Goal: Information Seeking & Learning: Learn about a topic

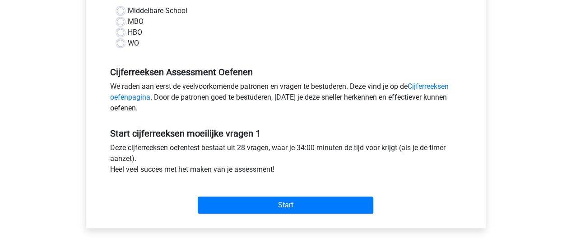
scroll to position [223, 0]
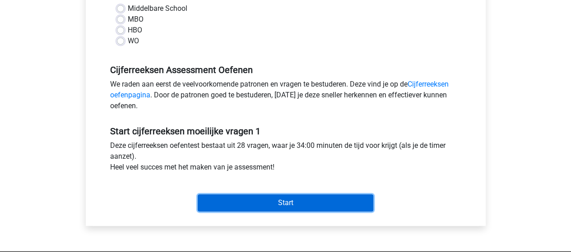
click at [242, 203] on input "Start" at bounding box center [286, 203] width 176 height 17
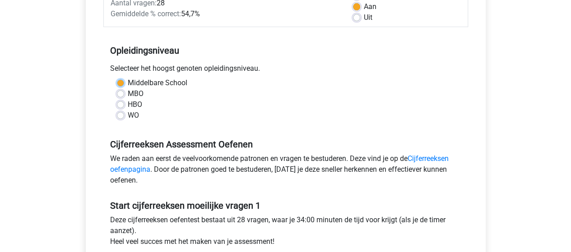
scroll to position [144, 0]
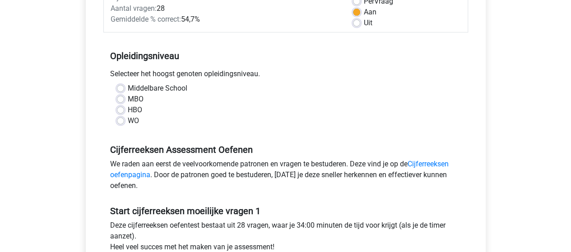
click at [128, 88] on label "Middelbare School" at bounding box center [158, 88] width 60 height 11
click at [121, 88] on input "Middelbare School" at bounding box center [120, 87] width 7 height 9
radio input "true"
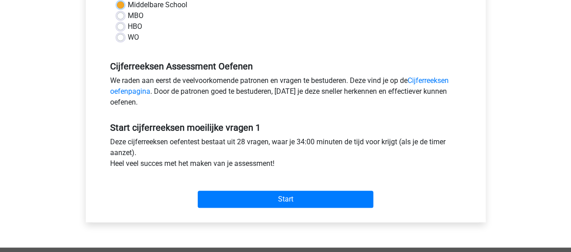
scroll to position [247, 0]
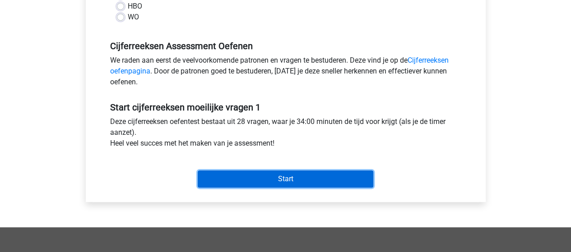
click at [280, 178] on input "Start" at bounding box center [286, 179] width 176 height 17
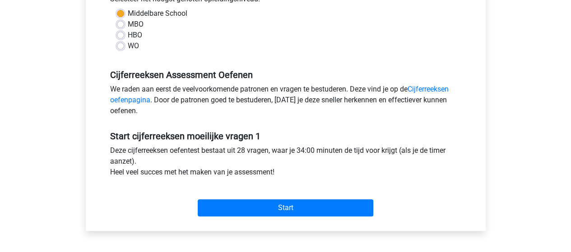
scroll to position [219, 0]
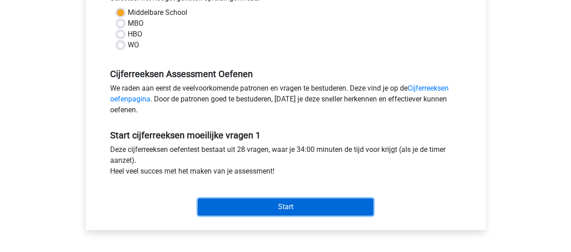
click at [305, 205] on input "Start" at bounding box center [286, 207] width 176 height 17
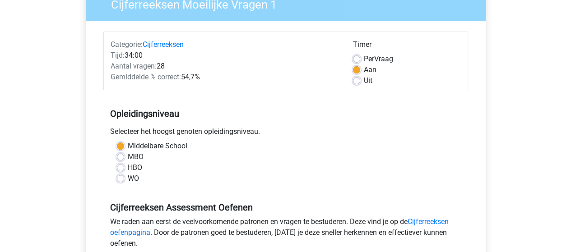
scroll to position [86, 0]
click at [364, 80] on label "Uit" at bounding box center [368, 80] width 9 height 11
click at [359, 80] on input "Uit" at bounding box center [356, 79] width 7 height 9
radio input "true"
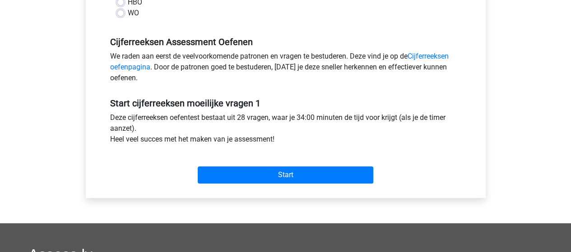
scroll to position [252, 0]
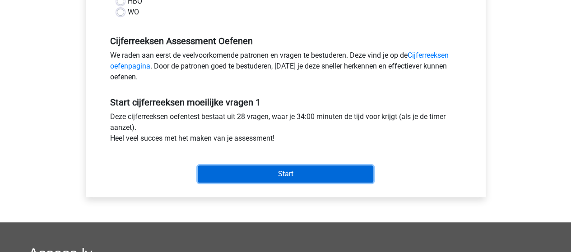
click at [302, 177] on input "Start" at bounding box center [286, 174] width 176 height 17
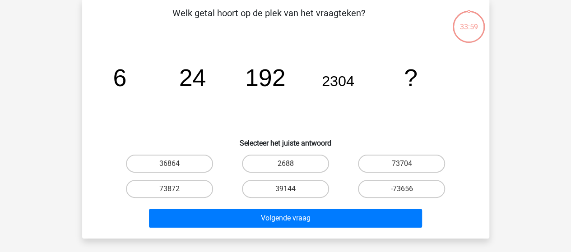
scroll to position [43, 0]
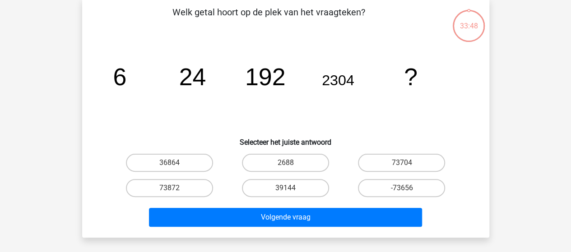
click at [0, 154] on div "Registreer Nederlands English" at bounding box center [285, 227] width 571 height 541
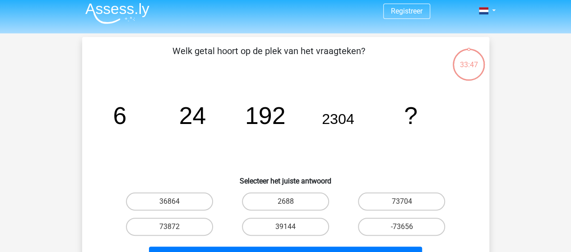
scroll to position [0, 0]
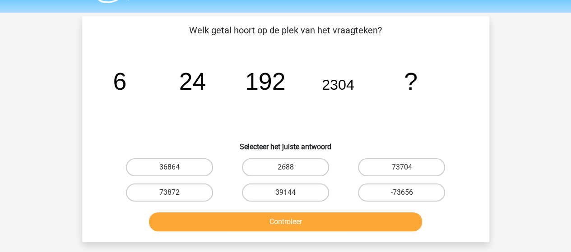
scroll to position [39, 0]
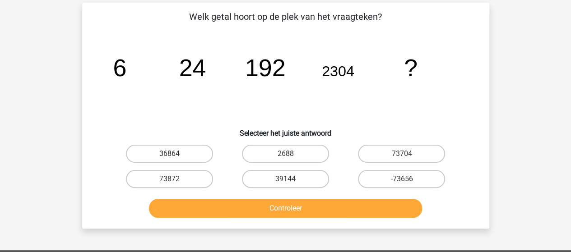
click at [166, 149] on label "36864" at bounding box center [169, 154] width 87 height 18
click at [169, 154] on input "36864" at bounding box center [172, 157] width 6 height 6
radio input "true"
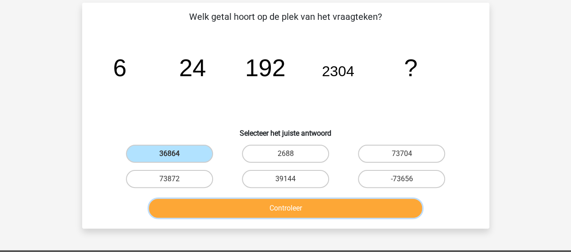
click at [182, 211] on button "Controleer" at bounding box center [285, 208] width 273 height 19
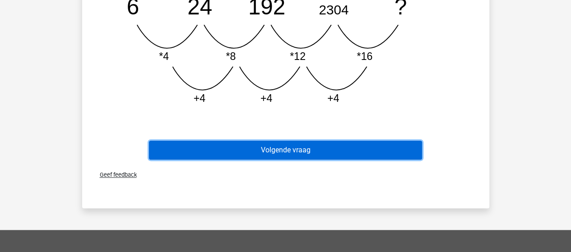
click at [406, 153] on button "Volgende vraag" at bounding box center [285, 150] width 273 height 19
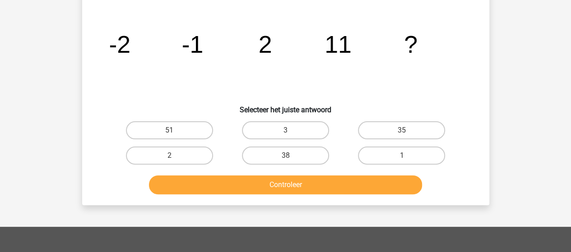
scroll to position [42, 0]
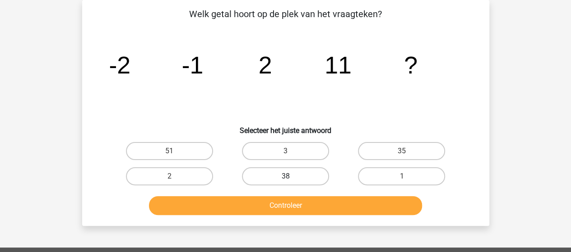
click at [303, 177] on label "38" at bounding box center [285, 177] width 87 height 18
click at [291, 177] on input "38" at bounding box center [288, 180] width 6 height 6
radio input "true"
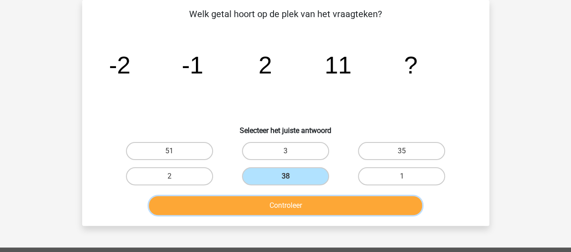
click at [305, 210] on button "Controleer" at bounding box center [285, 205] width 273 height 19
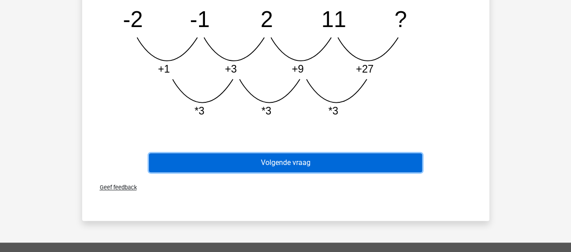
click at [306, 172] on button "Volgende vraag" at bounding box center [285, 163] width 273 height 19
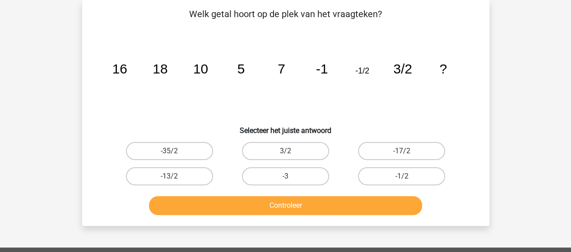
click at [529, 72] on div "Registreer Nederlands English" at bounding box center [285, 222] width 571 height 528
click at [182, 183] on label "-13/2" at bounding box center [169, 177] width 87 height 18
click at [175, 182] on input "-13/2" at bounding box center [172, 180] width 6 height 6
radio input "true"
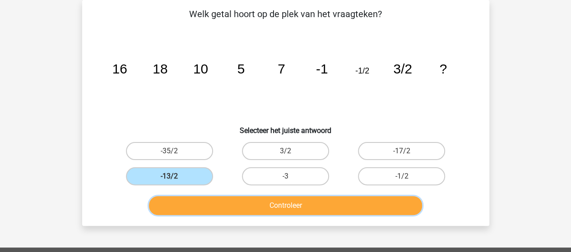
click at [317, 213] on button "Controleer" at bounding box center [285, 205] width 273 height 19
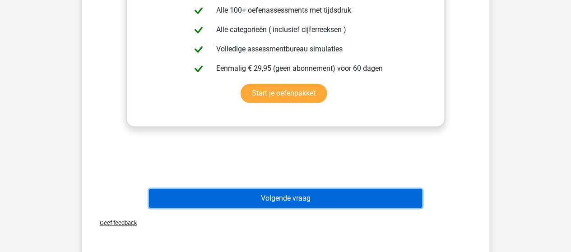
click at [335, 192] on button "Volgende vraag" at bounding box center [285, 198] width 273 height 19
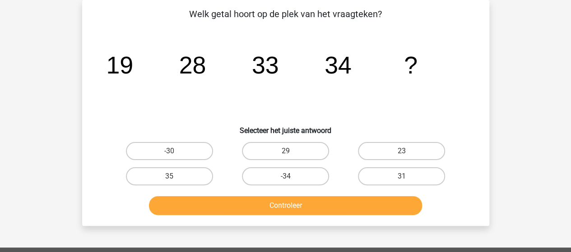
click at [523, 63] on div "Registreer Nederlands English" at bounding box center [285, 222] width 571 height 528
click at [395, 173] on label "31" at bounding box center [401, 177] width 87 height 18
click at [402, 177] on input "31" at bounding box center [405, 180] width 6 height 6
radio input "true"
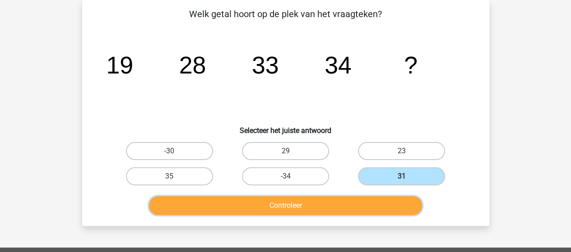
click at [343, 203] on button "Controleer" at bounding box center [285, 205] width 273 height 19
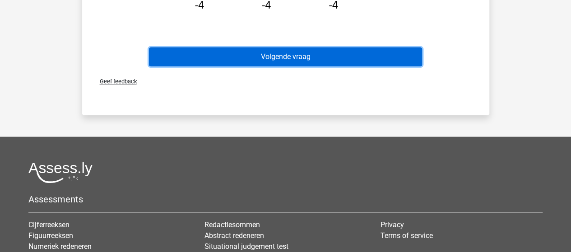
click at [345, 63] on button "Volgende vraag" at bounding box center [285, 56] width 273 height 19
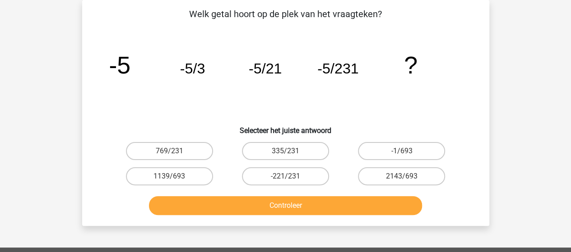
click at [498, 87] on div "Vraag 5 van de 28 Categorie: cijferreeksen moeilijke vragen 1 Welk getal hoort …" at bounding box center [285, 113] width 429 height 226
click at [370, 26] on div "Welk getal hoort op de plek van het vraagteken? image/svg+xml -5 -5/3 -5/21 -5/…" at bounding box center [286, 113] width 400 height 212
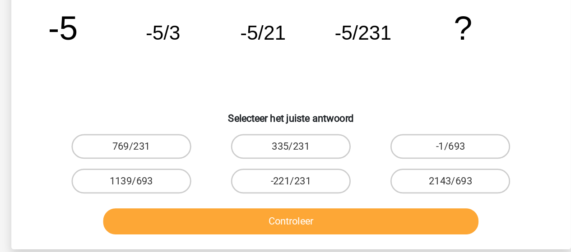
click at [406, 153] on input "-1/693" at bounding box center [405, 154] width 6 height 6
radio input "true"
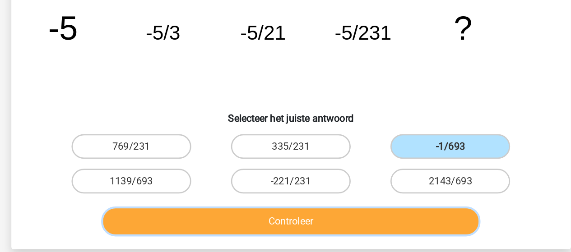
click at [305, 210] on button "Controleer" at bounding box center [285, 205] width 273 height 19
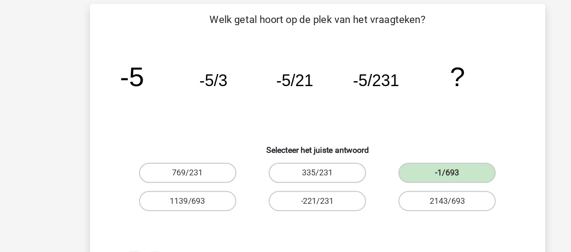
scroll to position [17, 0]
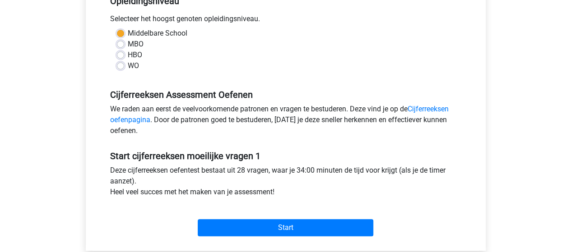
scroll to position [200, 0]
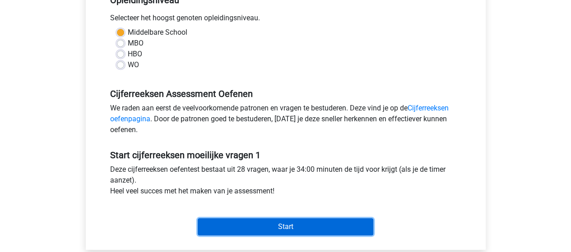
click at [328, 227] on input "Start" at bounding box center [286, 227] width 176 height 17
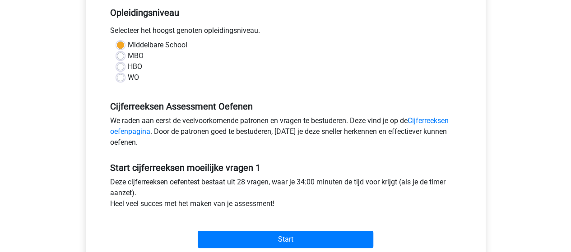
scroll to position [187, 0]
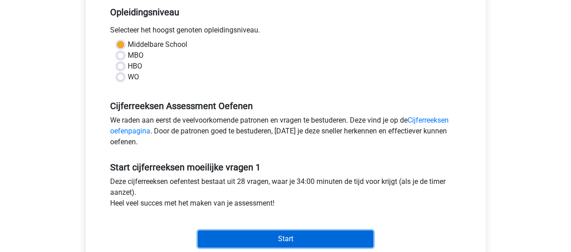
click at [309, 233] on input "Start" at bounding box center [286, 239] width 176 height 17
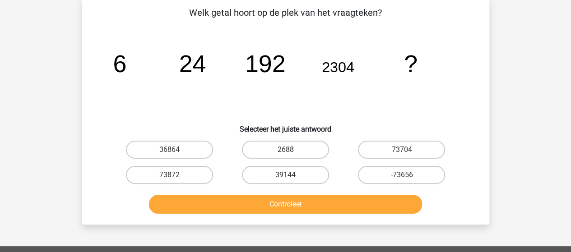
scroll to position [42, 0]
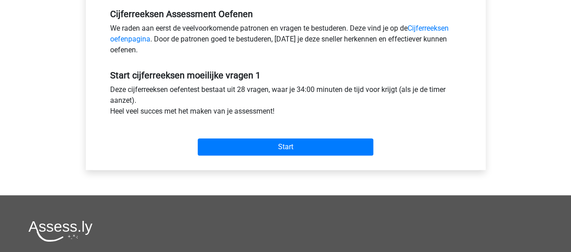
scroll to position [280, 0]
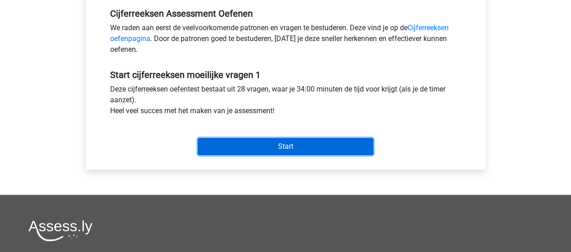
click at [284, 153] on input "Start" at bounding box center [286, 146] width 176 height 17
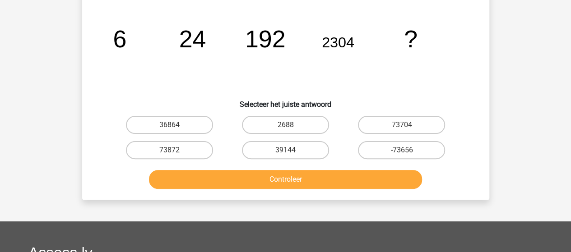
scroll to position [71, 0]
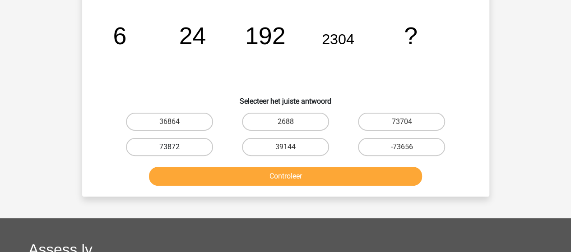
click at [189, 141] on label "73872" at bounding box center [169, 147] width 87 height 18
click at [175, 147] on input "73872" at bounding box center [172, 150] width 6 height 6
radio input "true"
click at [185, 121] on label "36864" at bounding box center [169, 122] width 87 height 18
click at [175, 122] on input "36864" at bounding box center [172, 125] width 6 height 6
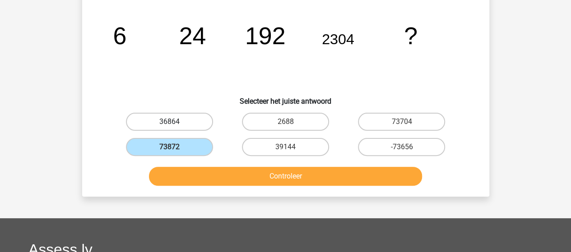
radio input "true"
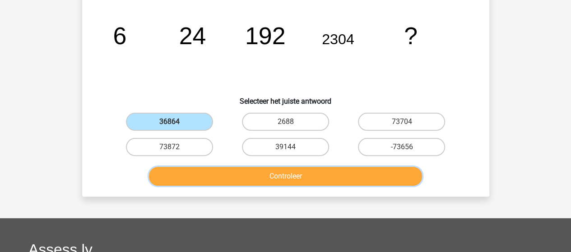
click at [237, 178] on button "Controleer" at bounding box center [285, 176] width 273 height 19
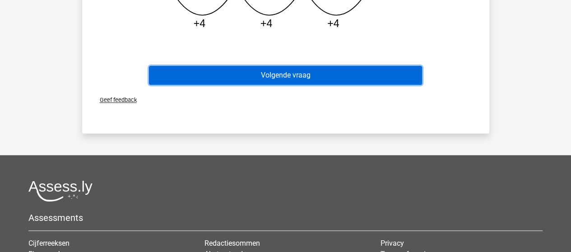
click at [322, 80] on button "Volgende vraag" at bounding box center [285, 75] width 273 height 19
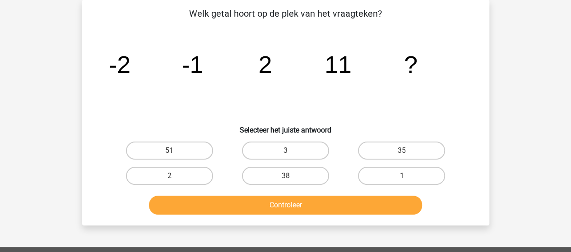
scroll to position [42, 0]
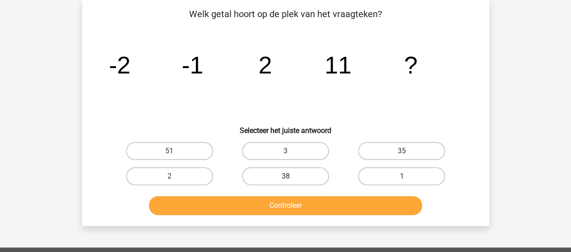
click at [292, 175] on label "38" at bounding box center [285, 177] width 87 height 18
click at [291, 177] on input "38" at bounding box center [288, 180] width 6 height 6
radio input "true"
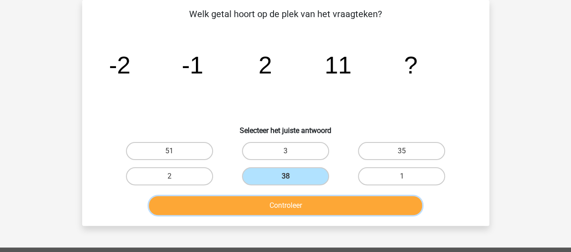
click at [279, 202] on button "Controleer" at bounding box center [285, 205] width 273 height 19
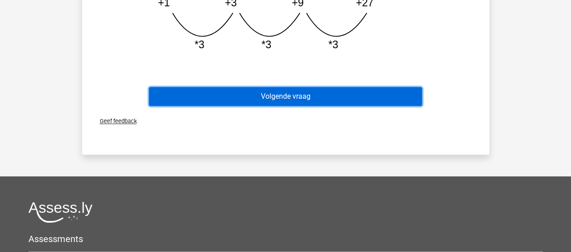
click at [368, 102] on button "Volgende vraag" at bounding box center [285, 96] width 273 height 19
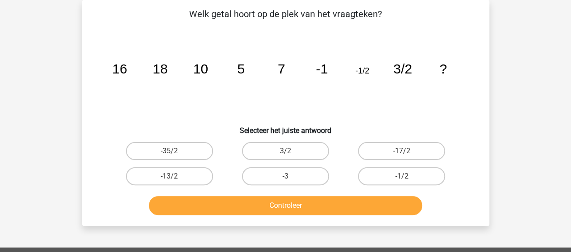
click at [525, 149] on div "Registreer Nederlands English" at bounding box center [285, 222] width 571 height 528
click at [144, 177] on label "-13/2" at bounding box center [169, 177] width 87 height 18
click at [169, 177] on input "-13/2" at bounding box center [172, 180] width 6 height 6
radio input "true"
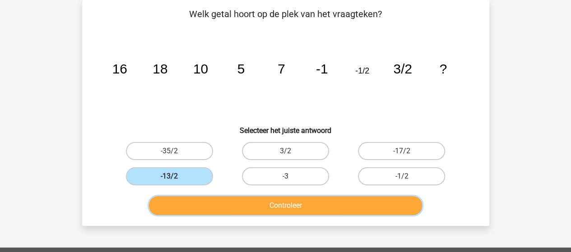
click at [198, 208] on button "Controleer" at bounding box center [285, 205] width 273 height 19
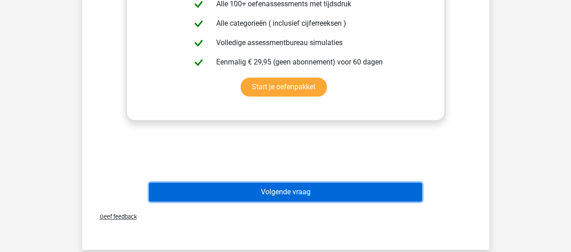
click at [311, 193] on button "Volgende vraag" at bounding box center [285, 192] width 273 height 19
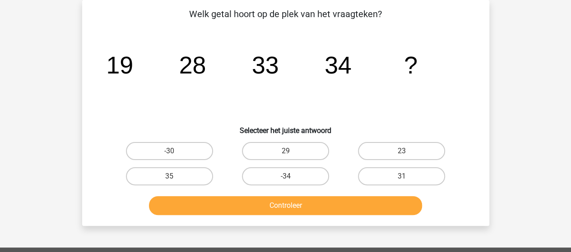
click at [405, 179] on input "31" at bounding box center [405, 180] width 6 height 6
radio input "true"
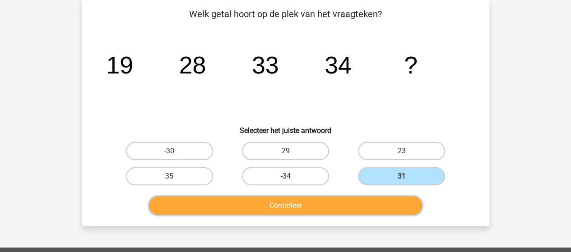
click at [361, 199] on button "Controleer" at bounding box center [285, 205] width 273 height 19
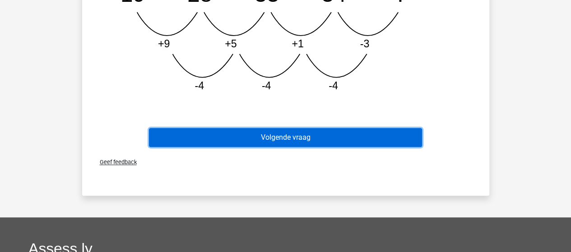
click at [360, 138] on button "Volgende vraag" at bounding box center [285, 137] width 273 height 19
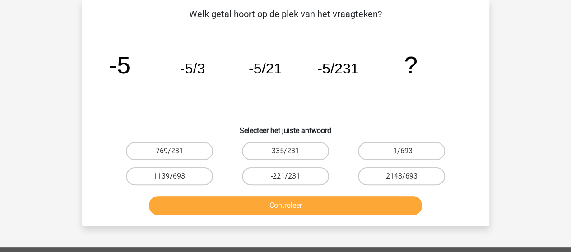
click at [520, 89] on div "Registreer Nederlands English" at bounding box center [285, 222] width 571 height 528
